Goal: Navigation & Orientation: Find specific page/section

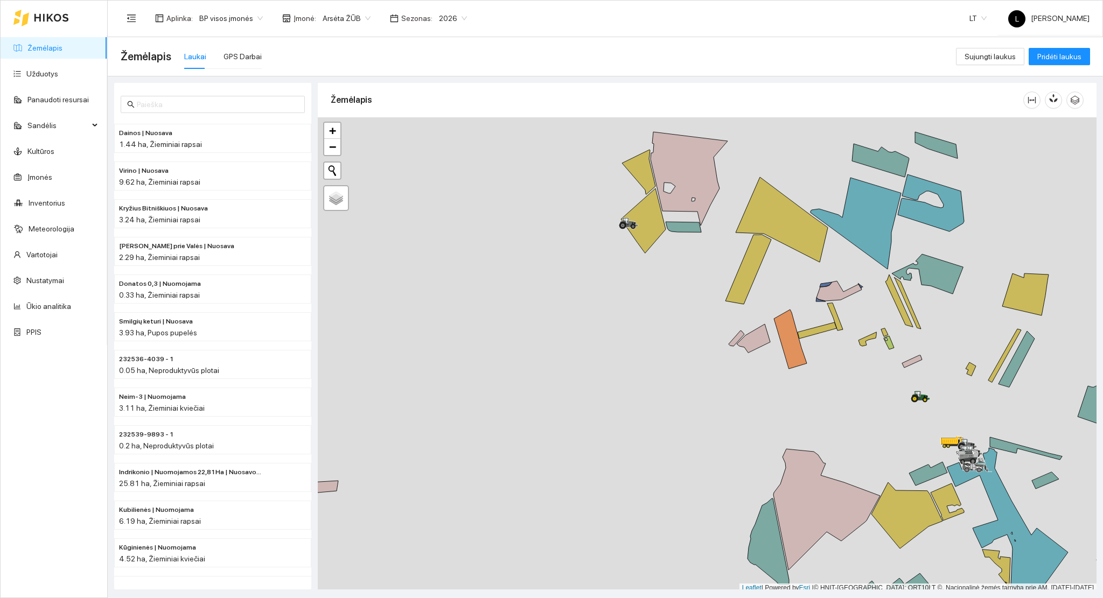
scroll to position [3, 0]
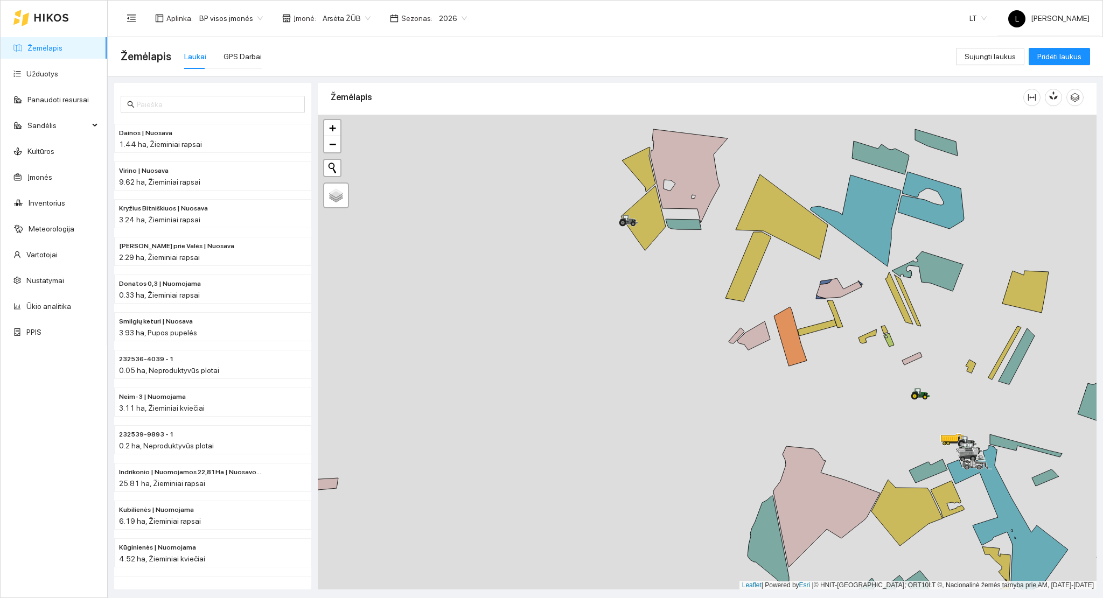
drag, startPoint x: 709, startPoint y: 314, endPoint x: 583, endPoint y: 151, distance: 206.6
click at [571, 138] on div at bounding box center [707, 352] width 779 height 475
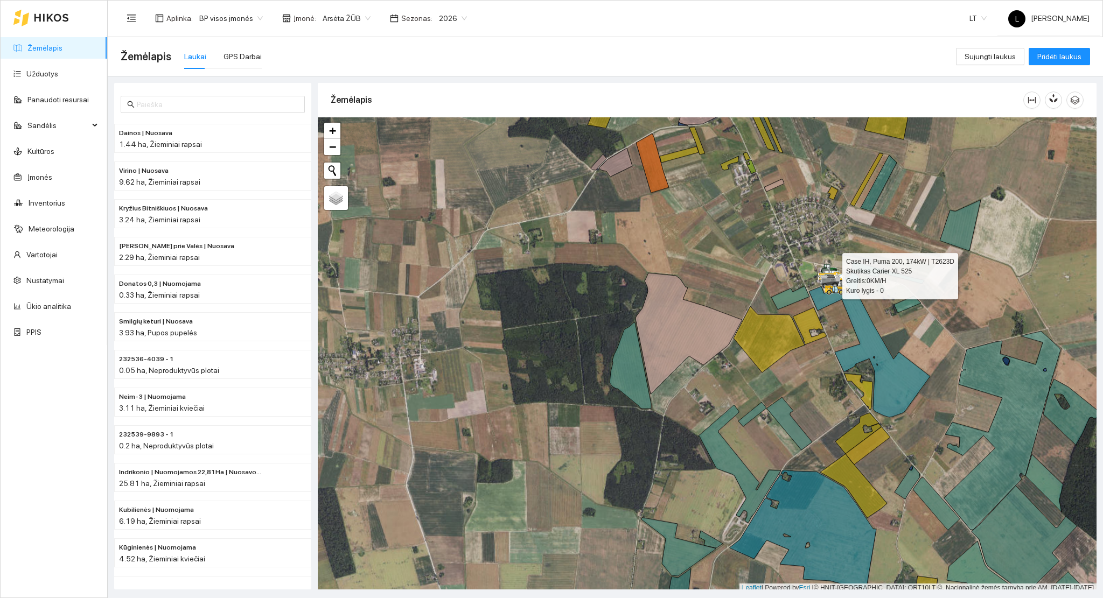
scroll to position [3, 0]
